Goal: Task Accomplishment & Management: Understand process/instructions

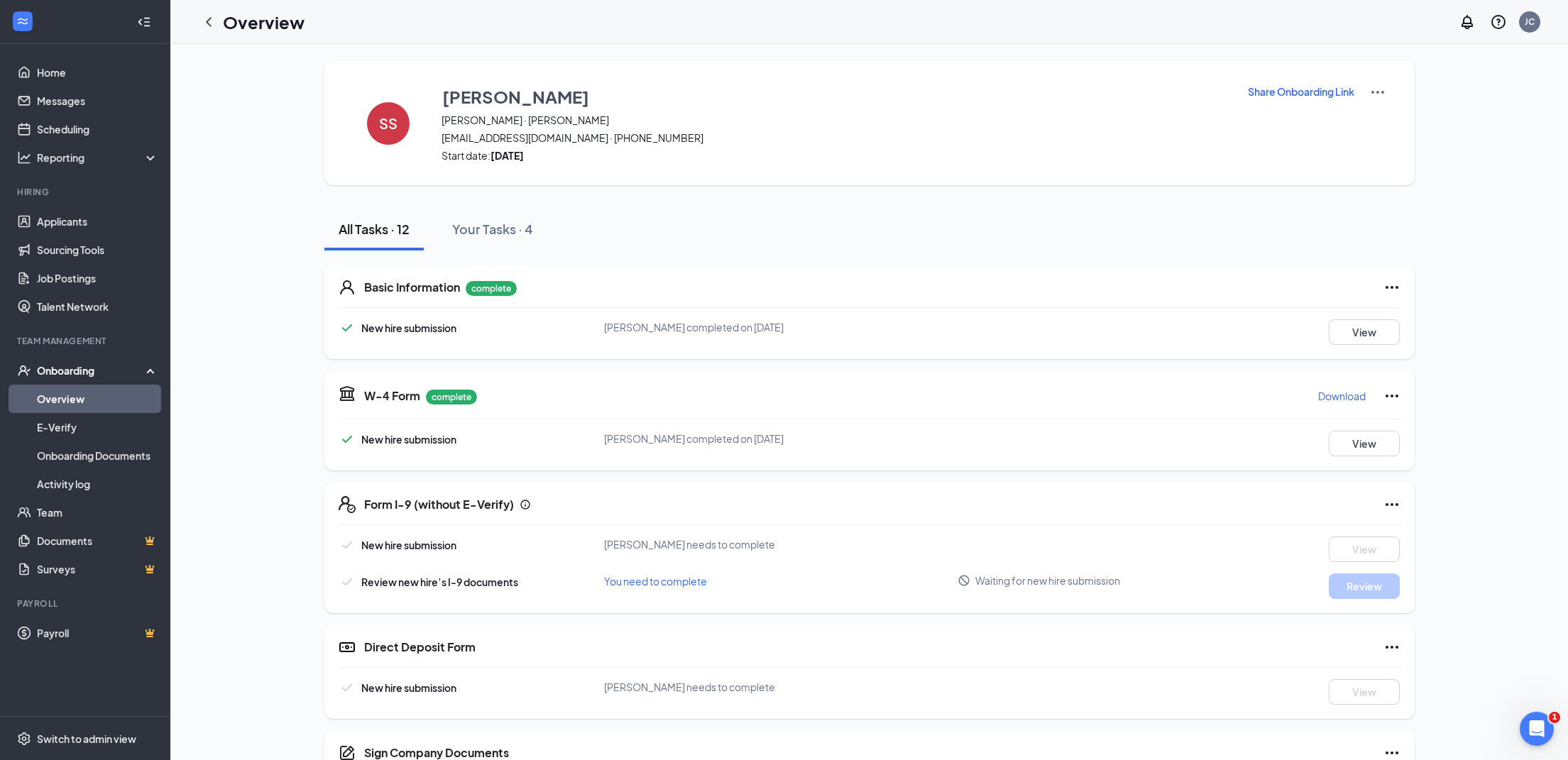
click at [210, 22] on icon "ChevronLeft" at bounding box center [209, 22] width 17 height 17
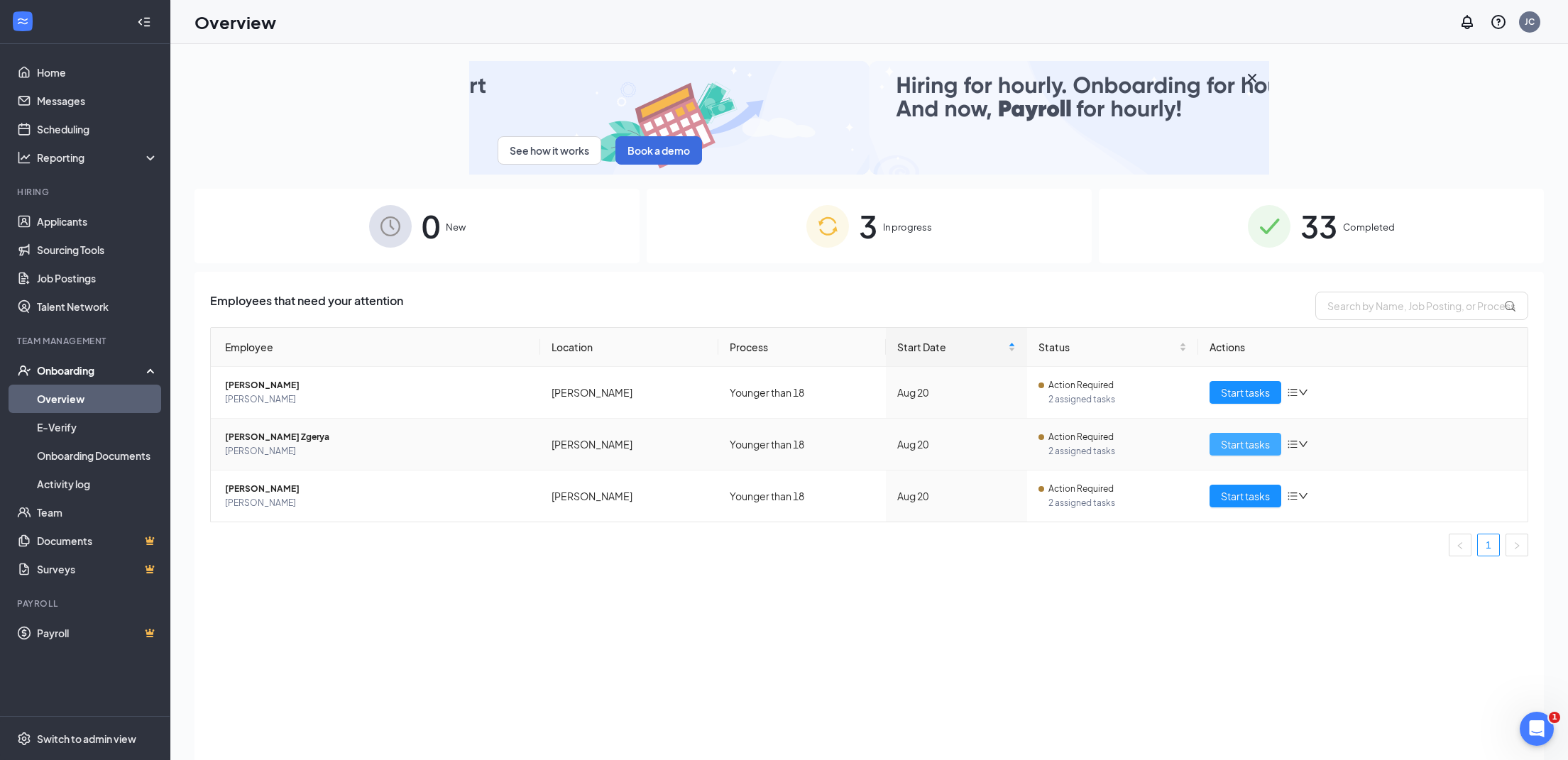
click at [1239, 442] on span "Start tasks" at bounding box center [1246, 444] width 49 height 16
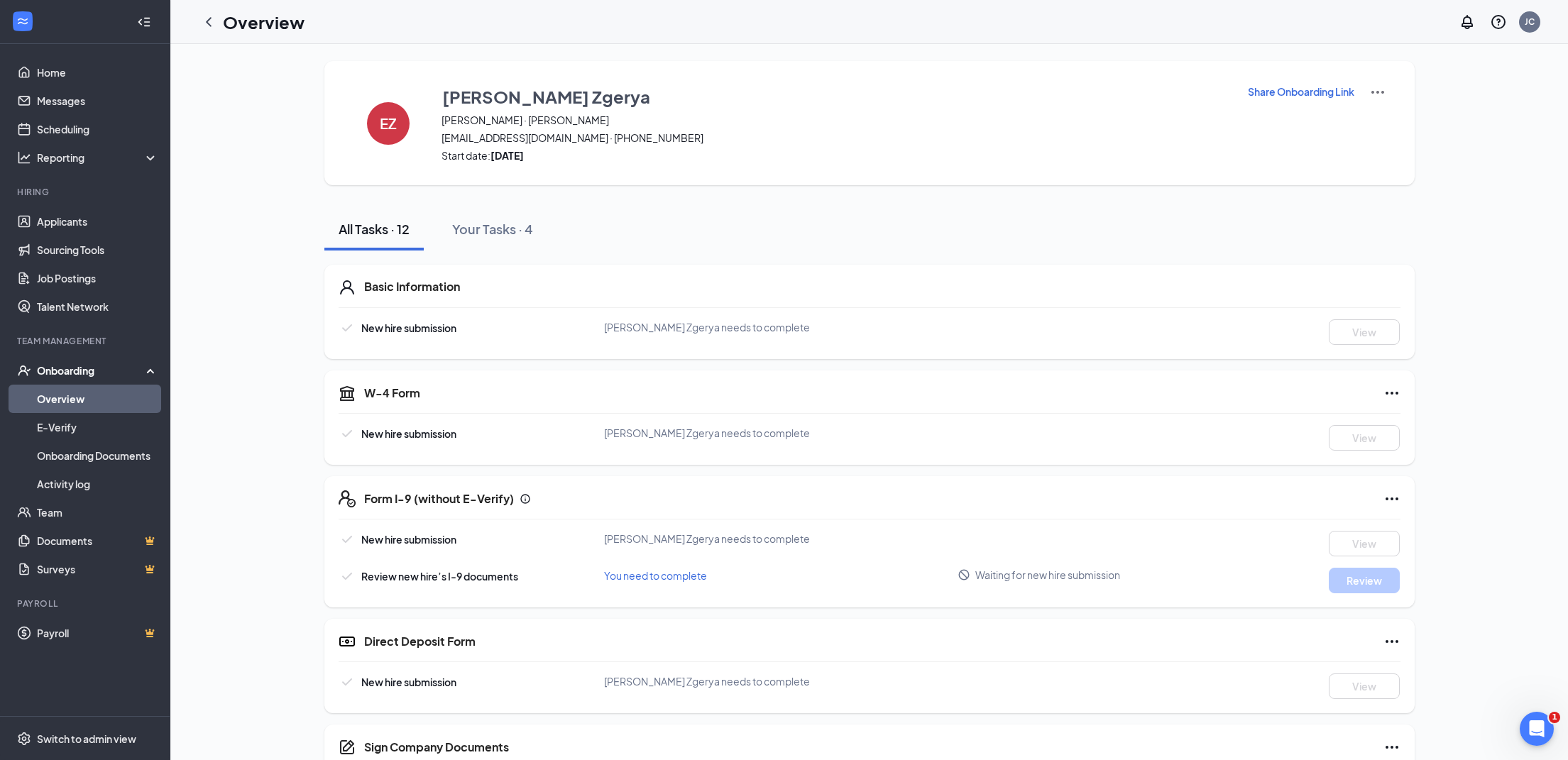
click at [208, 19] on icon "ChevronLeft" at bounding box center [208, 22] width 6 height 9
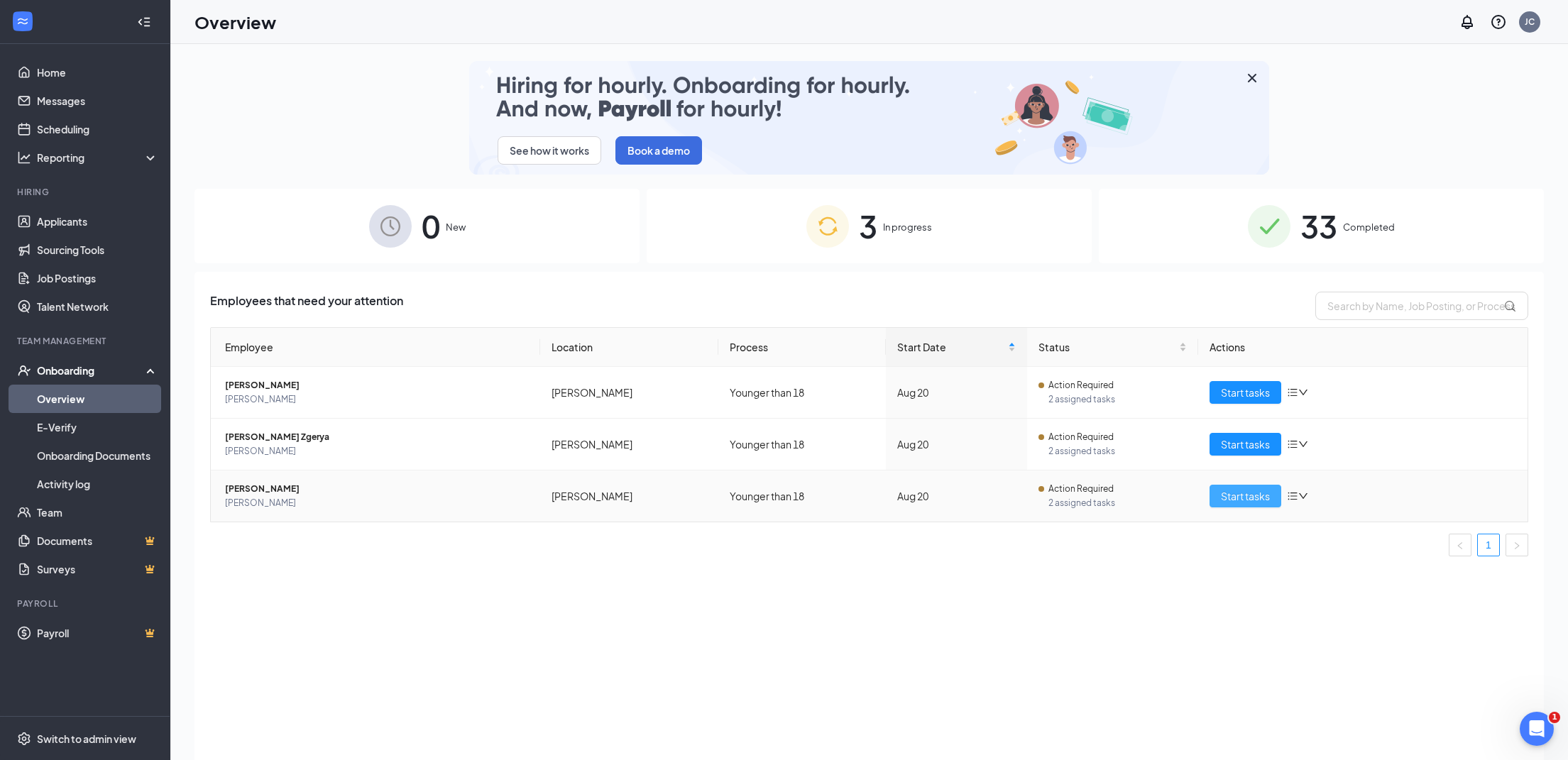
click at [1249, 497] on span "Start tasks" at bounding box center [1246, 496] width 49 height 16
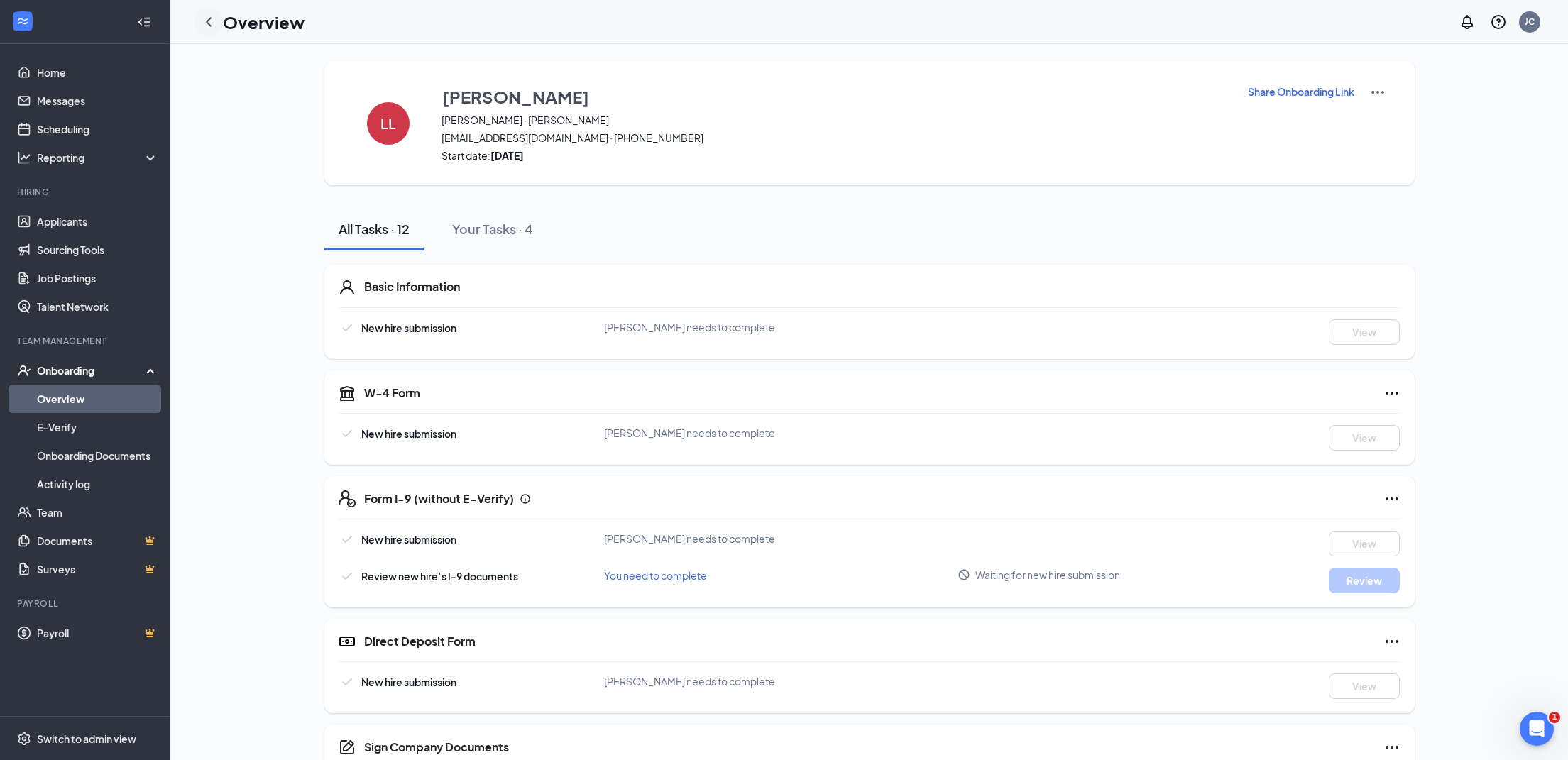
click at [204, 22] on icon "ChevronLeft" at bounding box center [209, 22] width 17 height 17
